Goal: Task Accomplishment & Management: Use online tool/utility

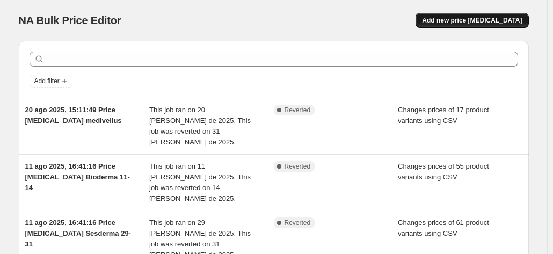
click at [476, 26] on button "Add new price [MEDICAL_DATA]" at bounding box center [472, 20] width 113 height 15
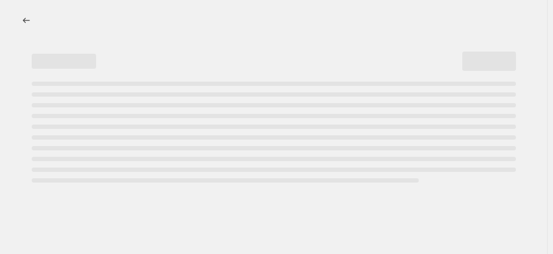
select select "percentage"
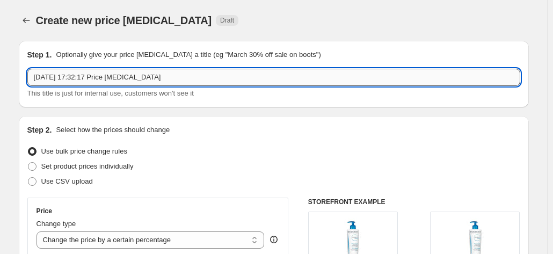
click at [173, 70] on input "[DATE] 17:32:17 Price [MEDICAL_DATA]" at bounding box center [273, 77] width 493 height 17
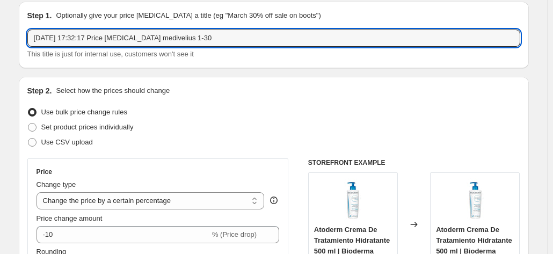
scroll to position [35, 0]
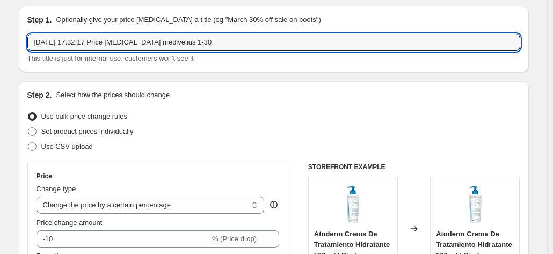
type input "[DATE] 17:32:17 Price [MEDICAL_DATA] medivelius 1-30"
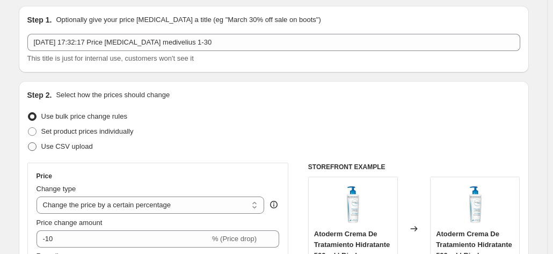
click at [83, 149] on span "Use CSV upload" at bounding box center [67, 146] width 52 height 8
click at [28, 143] on input "Use CSV upload" at bounding box center [28, 142] width 1 height 1
radio input "true"
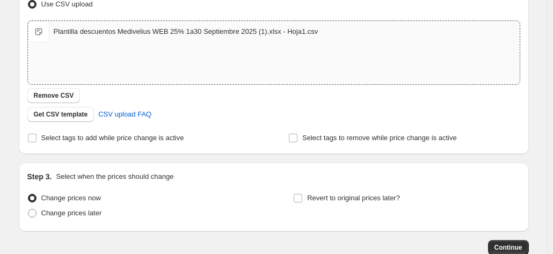
scroll to position [185, 0]
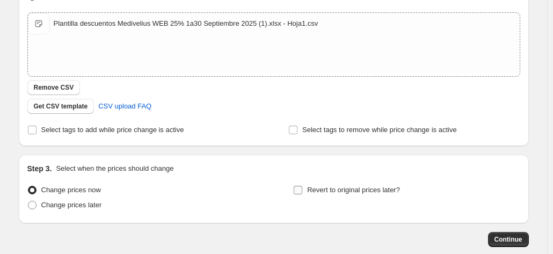
click at [306, 194] on label "Revert to original prices later?" at bounding box center [346, 190] width 107 height 15
click at [302, 194] on input "Revert to original prices later?" at bounding box center [298, 190] width 9 height 9
checkbox input "true"
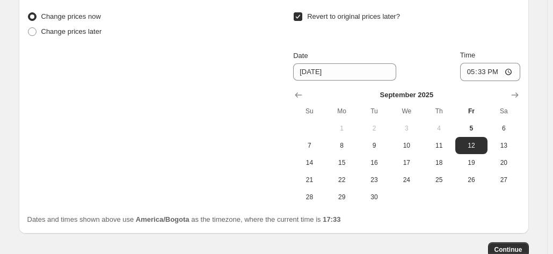
scroll to position [359, 0]
click at [376, 199] on span "30" at bounding box center [374, 196] width 24 height 9
type input "[DATE]"
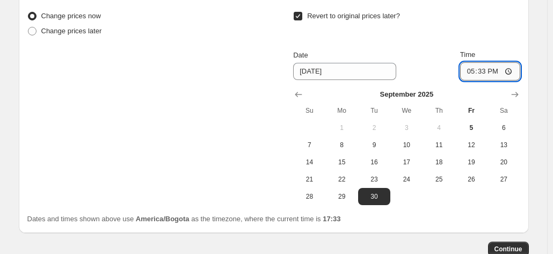
click at [474, 72] on input "17:33" at bounding box center [490, 71] width 60 height 18
type input "23:33"
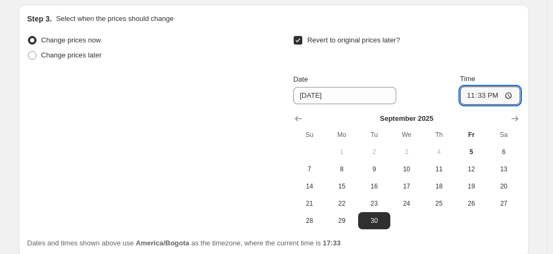
scroll to position [426, 0]
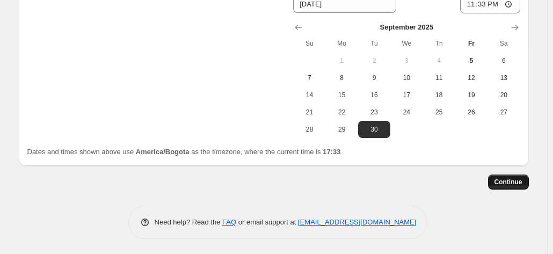
click at [520, 177] on button "Continue" at bounding box center [508, 182] width 41 height 15
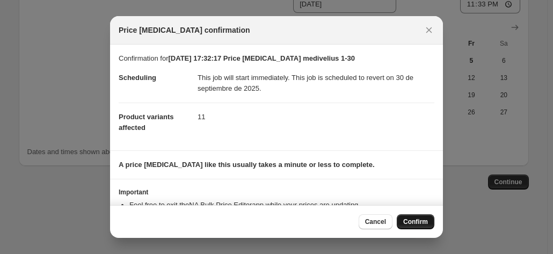
click at [423, 227] on button "Confirm" at bounding box center [416, 221] width 38 height 15
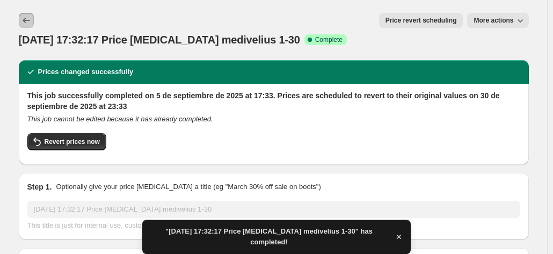
click at [31, 17] on icon "Price change jobs" at bounding box center [26, 20] width 11 height 11
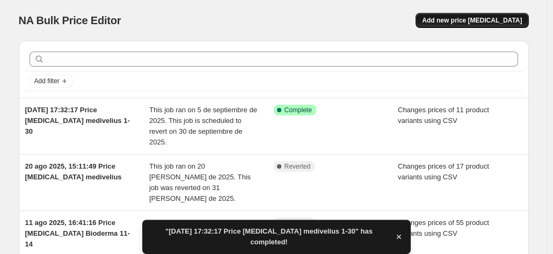
click at [498, 13] on button "Add new price [MEDICAL_DATA]" at bounding box center [472, 20] width 113 height 15
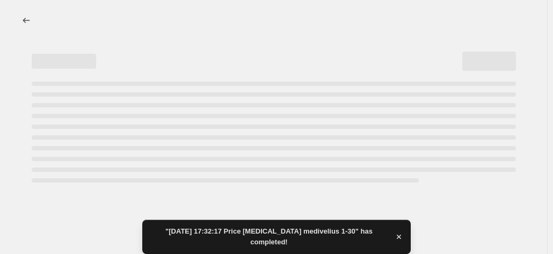
select select "percentage"
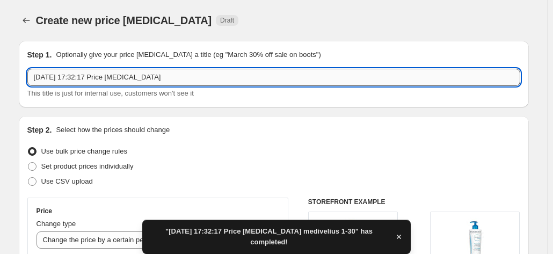
click at [193, 74] on input "[DATE] 17:32:17 Price [MEDICAL_DATA]" at bounding box center [273, 77] width 493 height 17
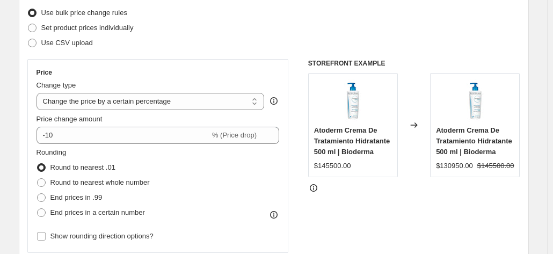
scroll to position [133, 0]
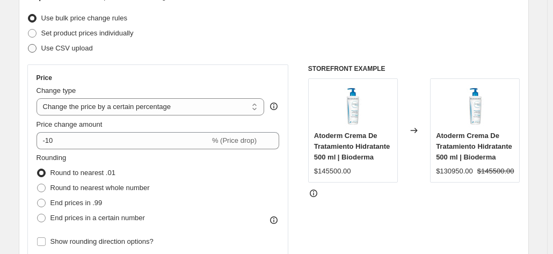
click at [92, 53] on span "Use CSV upload" at bounding box center [67, 48] width 52 height 11
click at [28, 45] on input "Use CSV upload" at bounding box center [28, 44] width 1 height 1
radio input "true"
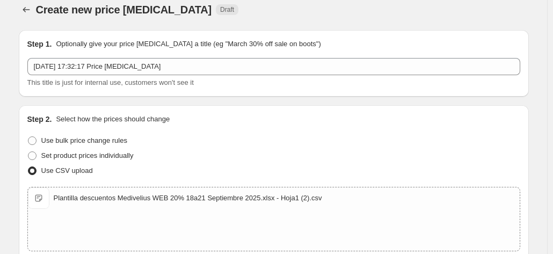
scroll to position [0, 0]
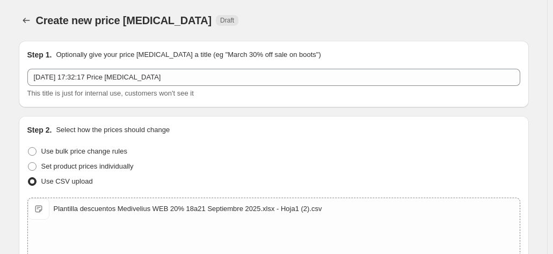
click at [175, 90] on span "This title is just for internal use, customers won't see it" at bounding box center [110, 93] width 166 height 8
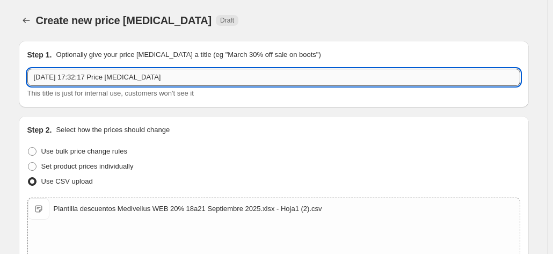
click at [177, 78] on input "[DATE] 17:32:17 Price [MEDICAL_DATA]" at bounding box center [273, 77] width 493 height 17
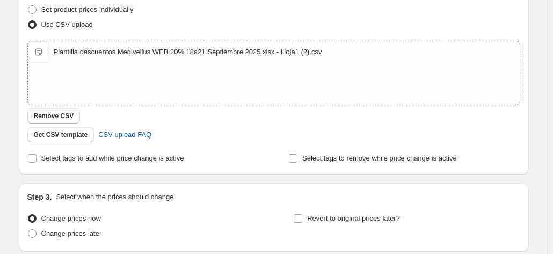
scroll to position [243, 0]
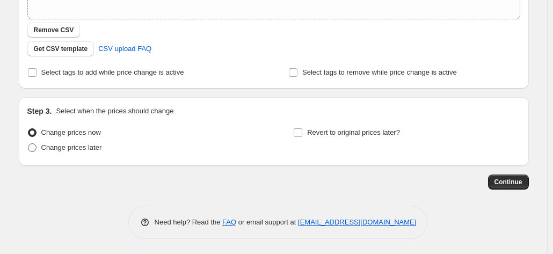
type input "[DATE] 17:32:17 Price [MEDICAL_DATA] medivelius 18-21"
click at [56, 144] on span "Change prices later" at bounding box center [71, 147] width 61 height 8
click at [28, 144] on input "Change prices later" at bounding box center [28, 143] width 1 height 1
radio input "true"
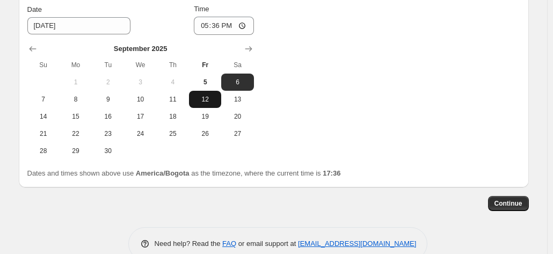
scroll to position [406, 0]
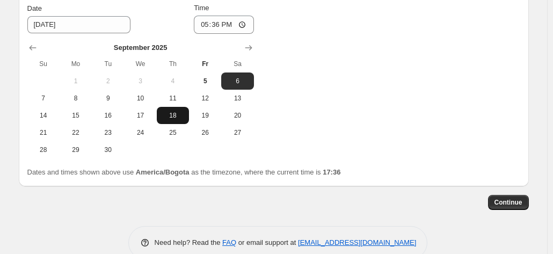
click at [171, 123] on button "18" at bounding box center [173, 115] width 32 height 17
type input "[DATE]"
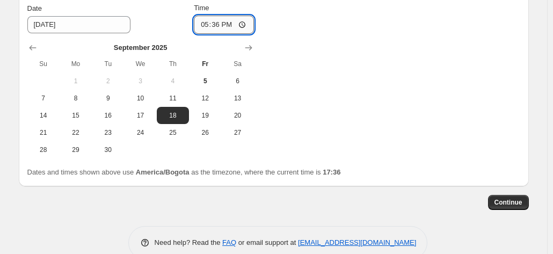
drag, startPoint x: 195, startPoint y: 25, endPoint x: 204, endPoint y: 30, distance: 9.6
click at [204, 30] on input "17:36" at bounding box center [224, 25] width 60 height 18
click at [228, 23] on input "12:36" at bounding box center [224, 25] width 60 height 18
type input "00:36"
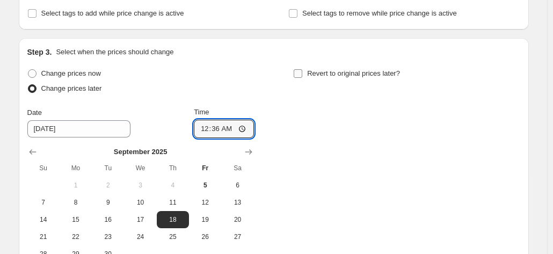
scroll to position [302, 0]
click at [320, 71] on span "Revert to original prices later?" at bounding box center [353, 73] width 93 height 8
click at [302, 71] on input "Revert to original prices later?" at bounding box center [298, 73] width 9 height 9
checkbox input "true"
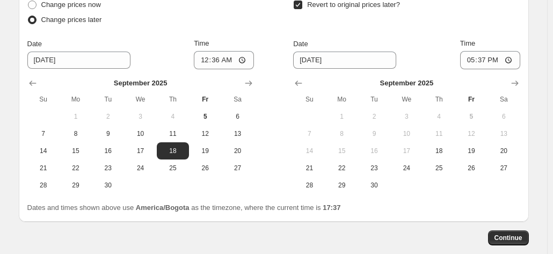
scroll to position [371, 0]
click at [313, 172] on button "21" at bounding box center [309, 167] width 32 height 17
type input "[DATE]"
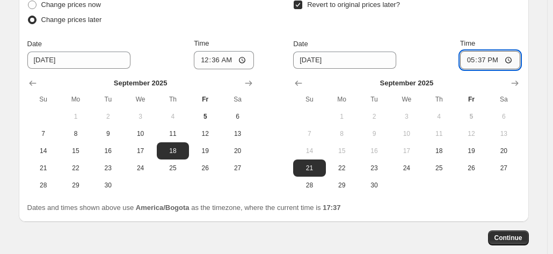
click at [467, 59] on input "17:37" at bounding box center [490, 60] width 60 height 18
type input "23:44"
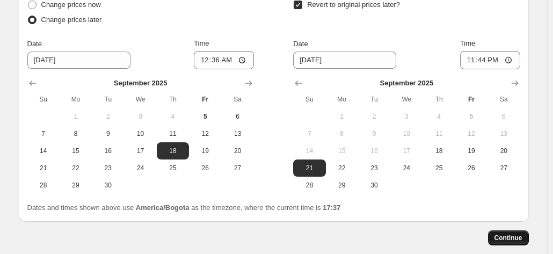
click at [524, 233] on button "Continue" at bounding box center [508, 237] width 41 height 15
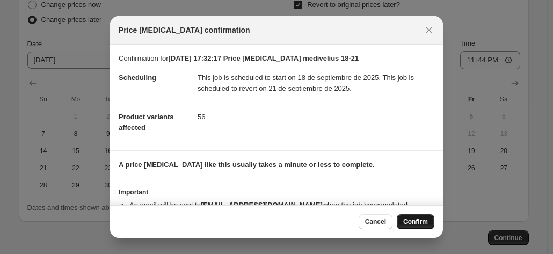
click at [418, 229] on button "Confirm" at bounding box center [416, 221] width 38 height 15
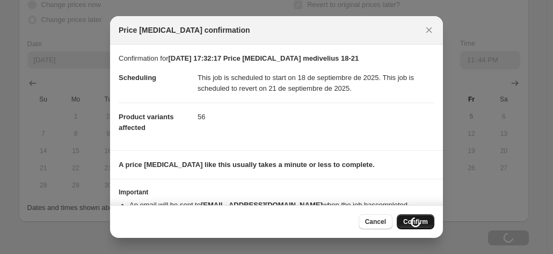
type input "[DATE] 17:32:17 Price [MEDICAL_DATA] medivelius 18-21"
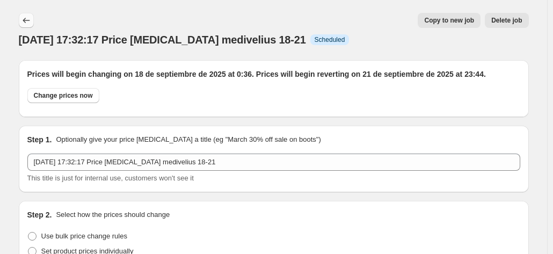
click at [31, 23] on icon "Price change jobs" at bounding box center [26, 20] width 11 height 11
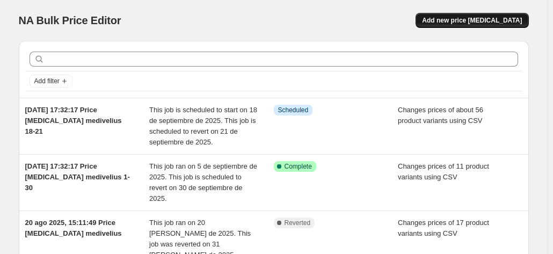
click at [495, 23] on span "Add new price [MEDICAL_DATA]" at bounding box center [472, 20] width 100 height 9
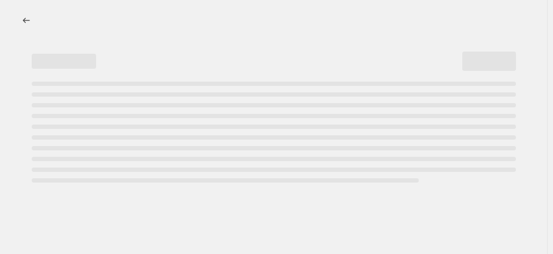
select select "percentage"
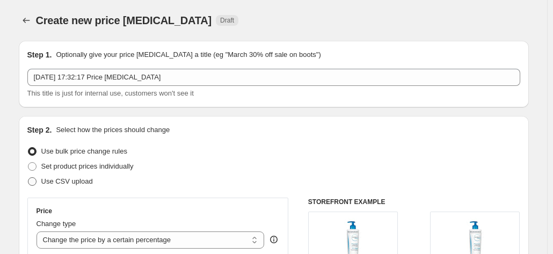
click at [45, 180] on span "Use CSV upload" at bounding box center [67, 181] width 52 height 8
click at [28, 178] on input "Use CSV upload" at bounding box center [28, 177] width 1 height 1
radio input "true"
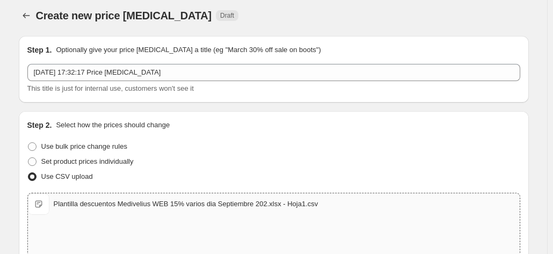
scroll to position [3, 0]
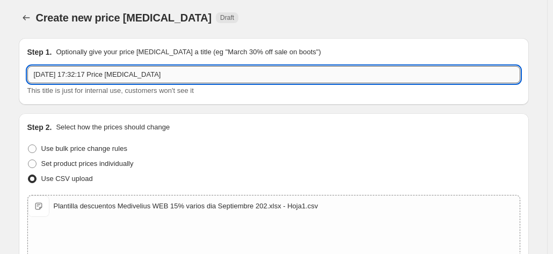
click at [169, 72] on input "[DATE] 17:32:17 Price [MEDICAL_DATA]" at bounding box center [273, 74] width 493 height 17
click at [162, 78] on input "[DATE] 17:32:17 Price [MEDICAL_DATA] 1.17" at bounding box center [273, 74] width 493 height 17
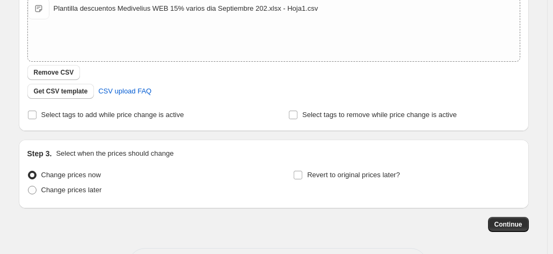
scroll to position [204, 0]
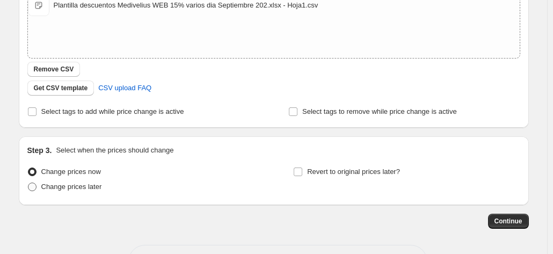
type input "[DATE] 17:32:17 Price [MEDICAL_DATA] 1-17"
click at [76, 188] on span "Change prices later" at bounding box center [71, 187] width 61 height 8
click at [28, 183] on input "Change prices later" at bounding box center [28, 183] width 1 height 1
radio input "true"
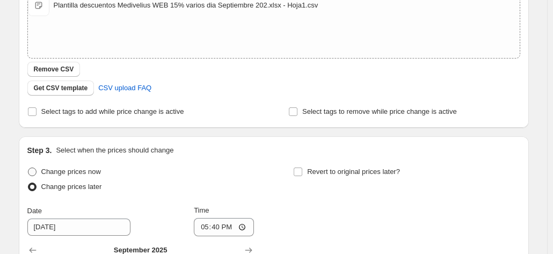
click at [78, 172] on span "Change prices now" at bounding box center [71, 172] width 60 height 8
click at [28, 168] on input "Change prices now" at bounding box center [28, 168] width 1 height 1
radio input "true"
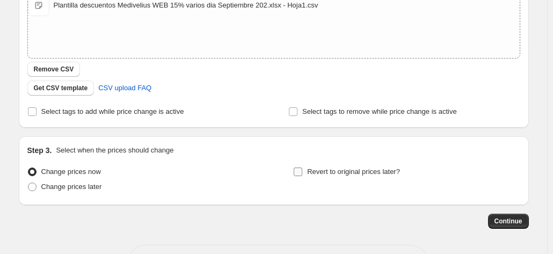
click at [312, 169] on span "Revert to original prices later?" at bounding box center [353, 172] width 93 height 8
click at [302, 169] on input "Revert to original prices later?" at bounding box center [298, 172] width 9 height 9
checkbox input "true"
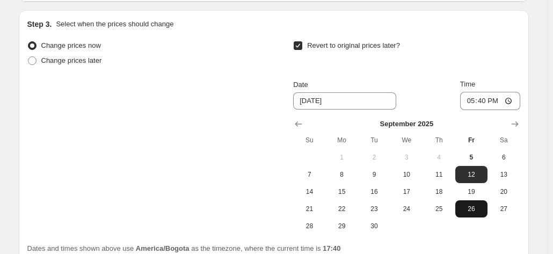
scroll to position [330, 0]
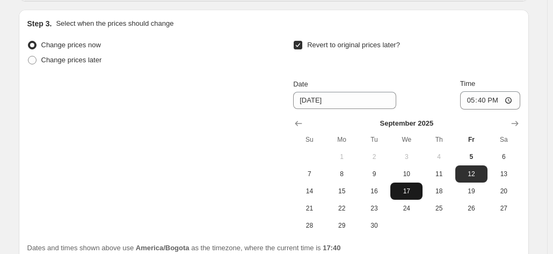
click at [410, 190] on span "17" at bounding box center [407, 191] width 24 height 9
type input "[DATE]"
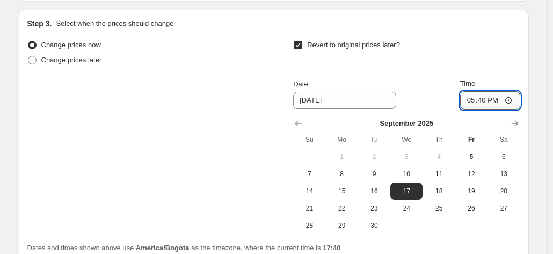
click at [471, 103] on input "17:40" at bounding box center [490, 100] width 60 height 18
type input "23:40"
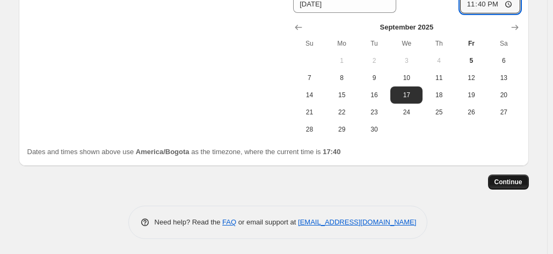
click at [514, 179] on span "Continue" at bounding box center [509, 182] width 28 height 9
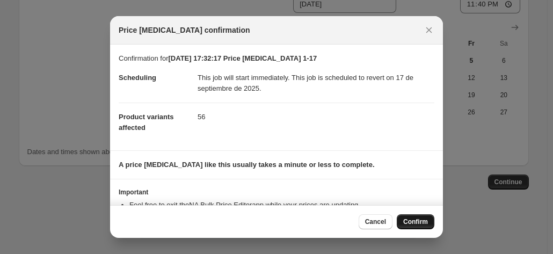
click at [417, 222] on span "Confirm" at bounding box center [415, 221] width 25 height 9
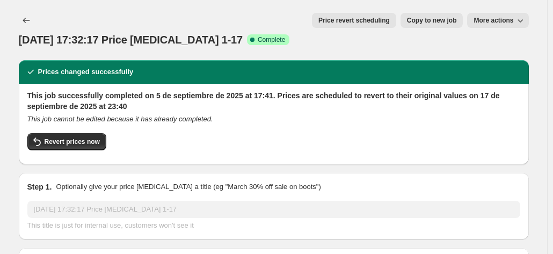
click at [444, 18] on span "Copy to new job" at bounding box center [432, 20] width 50 height 9
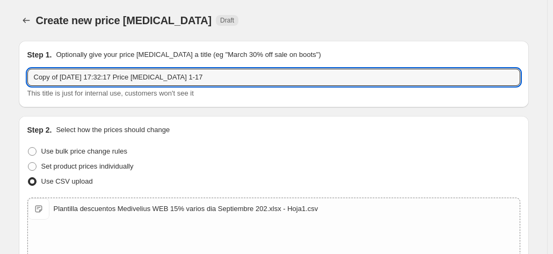
drag, startPoint x: 59, startPoint y: 78, endPoint x: -40, endPoint y: 89, distance: 99.9
click at [0, 89] on html "Home Settings Plans Skip to content Create new price [MEDICAL_DATA]. This page …" at bounding box center [276, 127] width 553 height 254
click at [162, 82] on input "[DATE] 17:32:17 Price [MEDICAL_DATA] 1-17" at bounding box center [273, 77] width 493 height 17
click at [204, 82] on input "[DATE] 17:32:17 Price [MEDICAL_DATA] 1-17" at bounding box center [273, 77] width 493 height 17
type input "[DATE] 17:32:17 Price [MEDICAL_DATA] 22-30 medivelius"
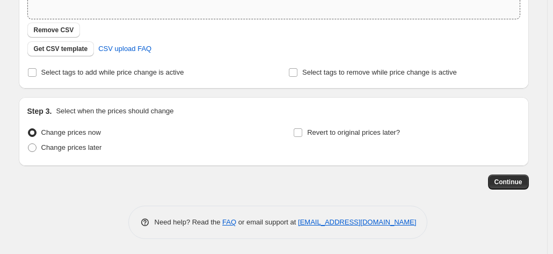
scroll to position [243, 0]
click at [68, 137] on span "Change prices now" at bounding box center [71, 132] width 60 height 11
click at [28, 129] on input "Change prices now" at bounding box center [28, 128] width 1 height 1
click at [71, 148] on span "Change prices later" at bounding box center [71, 147] width 61 height 8
click at [28, 144] on input "Change prices later" at bounding box center [28, 143] width 1 height 1
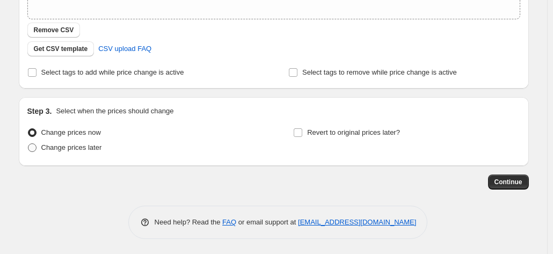
radio input "true"
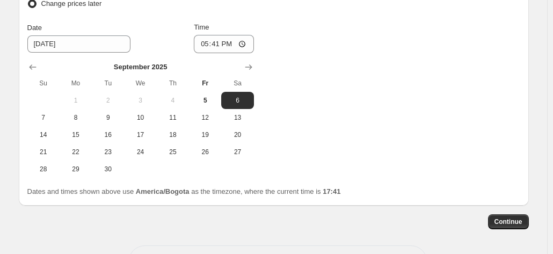
scroll to position [426, 0]
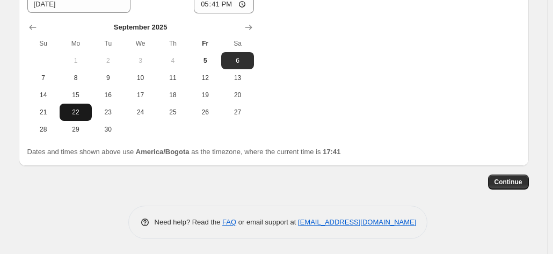
click at [89, 106] on button "22" at bounding box center [76, 112] width 32 height 17
type input "[DATE]"
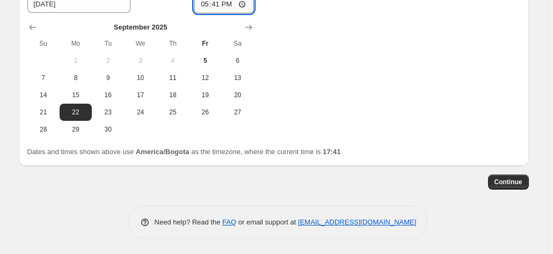
click at [204, 2] on input "17:41" at bounding box center [224, 4] width 60 height 18
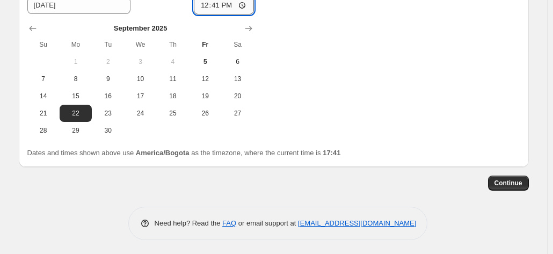
click at [219, 7] on input "12:41" at bounding box center [224, 5] width 60 height 18
click at [223, 6] on input "12:41" at bounding box center [224, 5] width 60 height 18
type input "00:41"
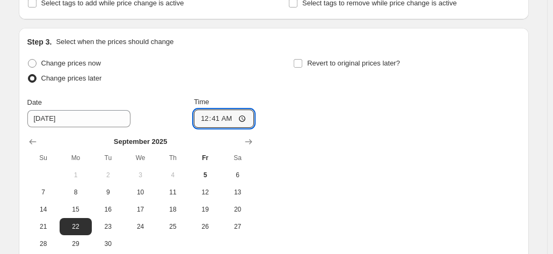
scroll to position [311, 0]
click at [321, 65] on span "Revert to original prices later?" at bounding box center [353, 64] width 93 height 8
click at [302, 65] on input "Revert to original prices later?" at bounding box center [298, 64] width 9 height 9
checkbox input "true"
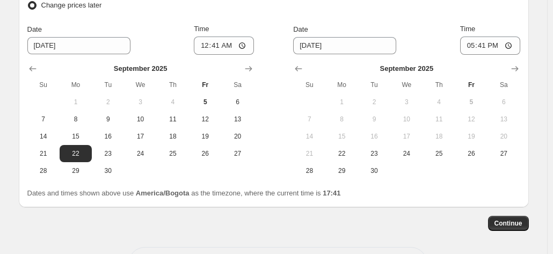
scroll to position [386, 0]
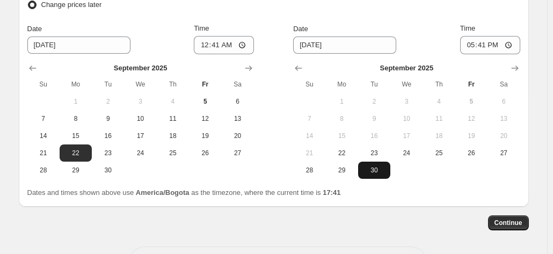
click at [382, 168] on span "30" at bounding box center [374, 170] width 24 height 9
type input "[DATE]"
click at [469, 46] on input "17:41" at bounding box center [490, 45] width 60 height 18
type input "13:41"
type input "23:41"
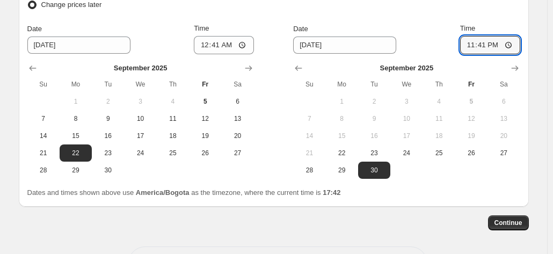
click at [124, 220] on div "Continue" at bounding box center [274, 222] width 510 height 15
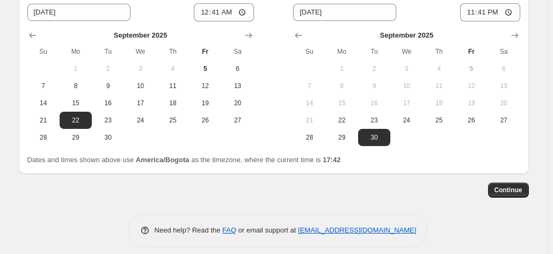
scroll to position [419, 0]
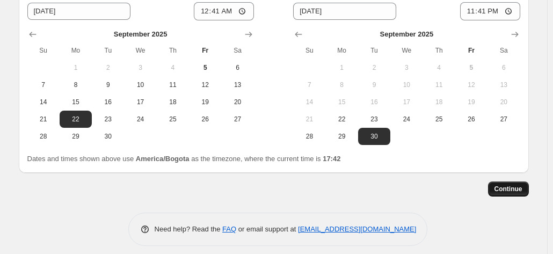
click at [514, 182] on button "Continue" at bounding box center [508, 189] width 41 height 15
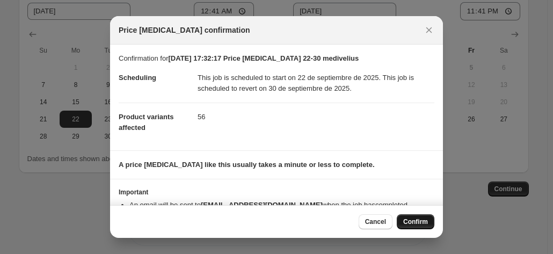
click at [415, 227] on button "Confirm" at bounding box center [416, 221] width 38 height 15
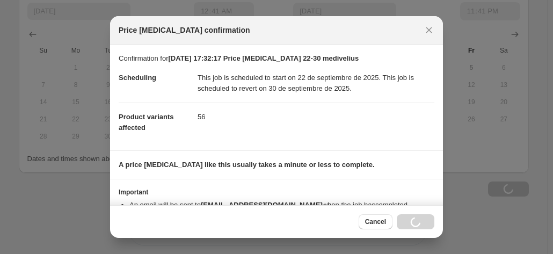
type input "[DATE] 17:32:17 Price [MEDICAL_DATA] 22-30 medivelius"
